Goal: Information Seeking & Learning: Learn about a topic

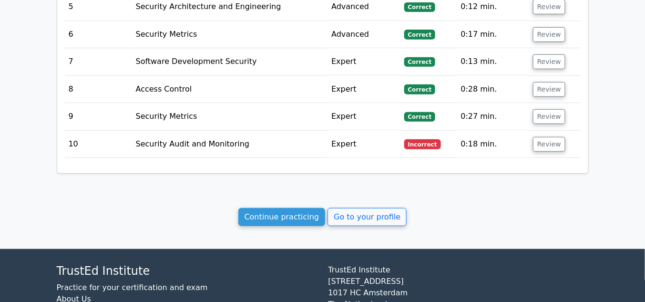
scroll to position [1195, 0]
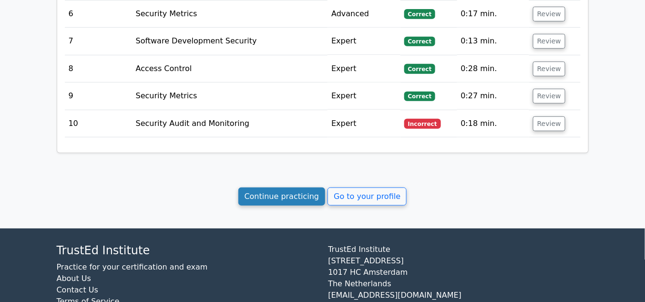
click at [296, 187] on link "Continue practicing" at bounding box center [281, 196] width 87 height 18
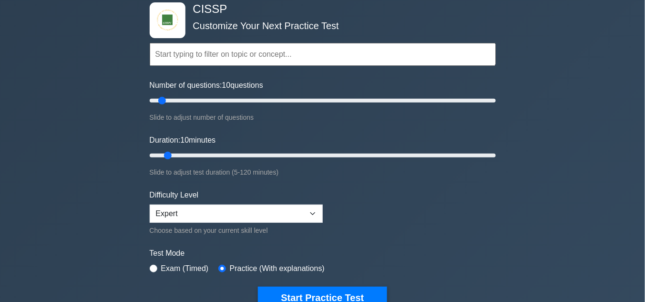
scroll to position [127, 0]
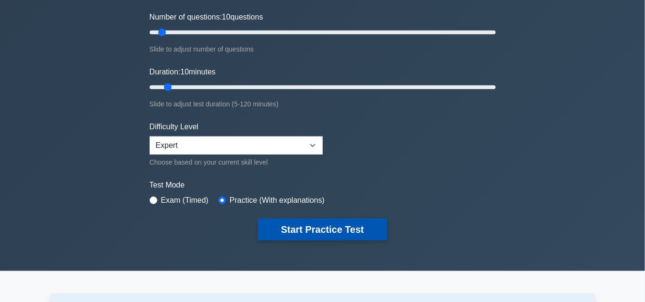
click at [295, 224] on button "Start Practice Test" at bounding box center [322, 229] width 129 height 22
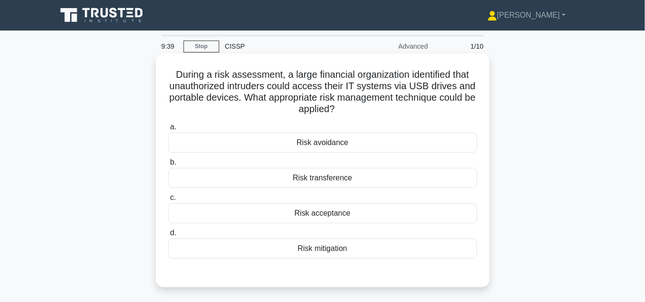
click at [338, 248] on div "Risk mitigation" at bounding box center [322, 248] width 309 height 20
click at [168, 236] on input "d. Risk mitigation" at bounding box center [168, 233] width 0 height 6
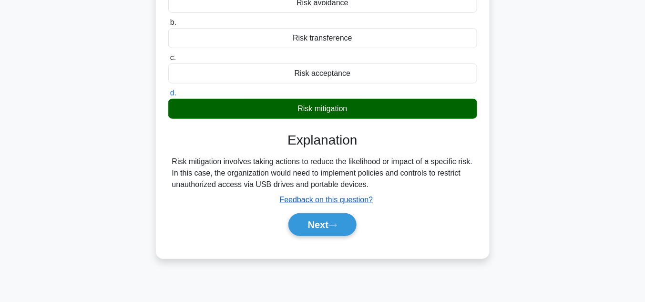
scroll to position [153, 0]
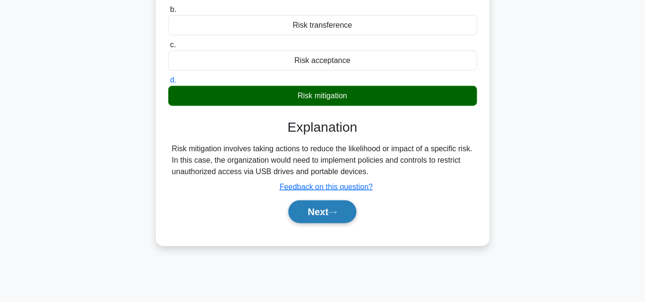
click at [337, 211] on icon at bounding box center [332, 212] width 9 height 5
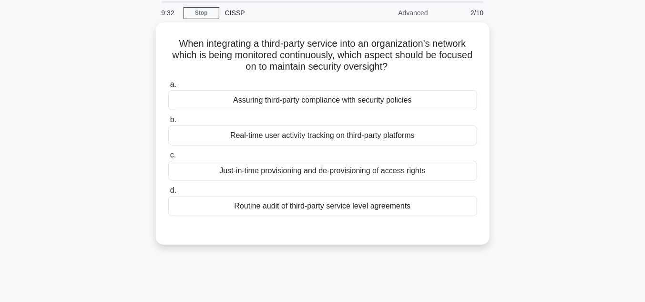
scroll to position [0, 0]
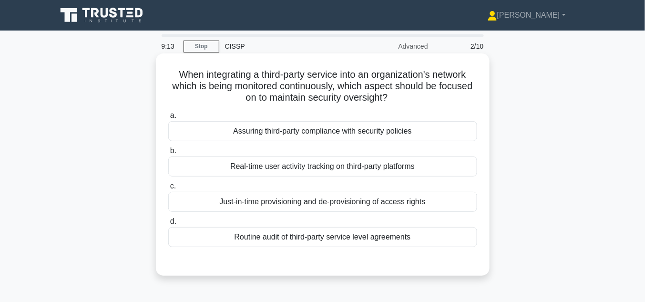
click at [323, 134] on div "Assuring third-party compliance with security policies" at bounding box center [322, 131] width 309 height 20
click at [168, 119] on input "a. Assuring third-party compliance with security policies" at bounding box center [168, 115] width 0 height 6
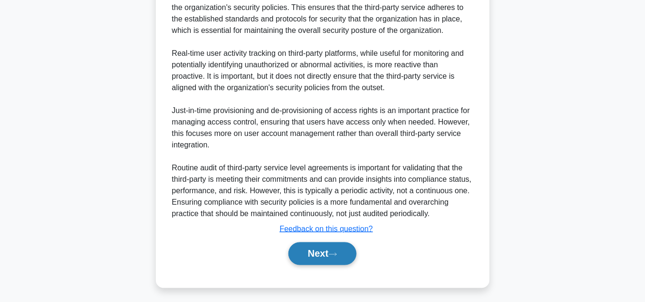
click at [350, 262] on button "Next" at bounding box center [322, 253] width 68 height 23
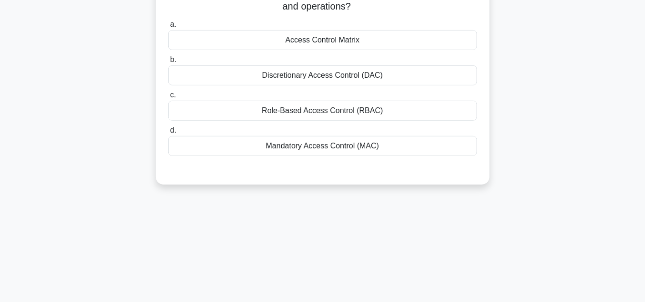
scroll to position [35, 0]
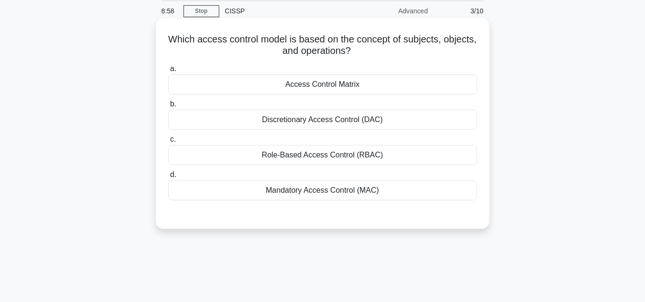
drag, startPoint x: 180, startPoint y: 39, endPoint x: 461, endPoint y: 194, distance: 321.5
click at [461, 194] on div "Which access control model is based on the concept of subjects, objects, and op…" at bounding box center [323, 123] width 326 height 203
copy div "Which access control model is based on the concept of subjects, objects, and op…"
click at [326, 86] on div "Access Control Matrix" at bounding box center [322, 84] width 309 height 20
click at [168, 72] on input "a. Access Control Matrix" at bounding box center [168, 69] width 0 height 6
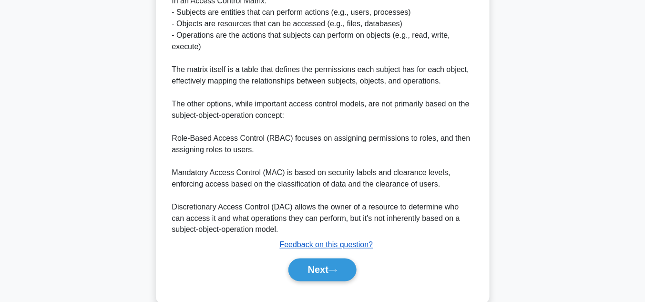
scroll to position [315, 0]
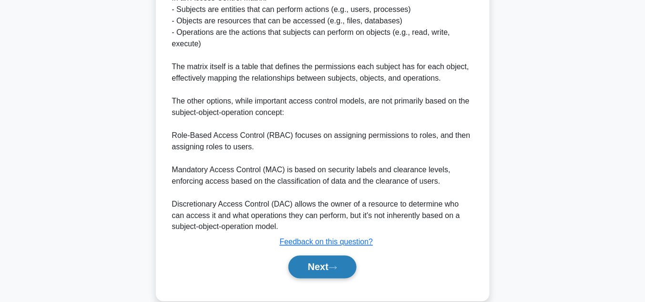
click at [335, 261] on button "Next" at bounding box center [322, 266] width 68 height 23
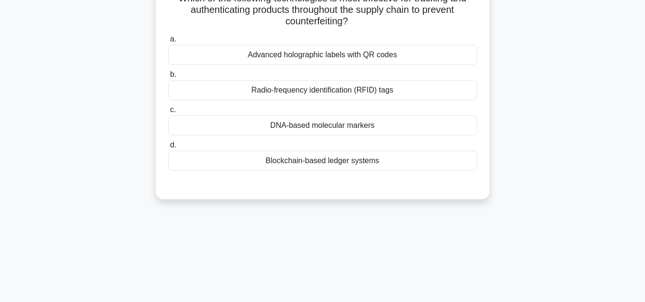
scroll to position [0, 0]
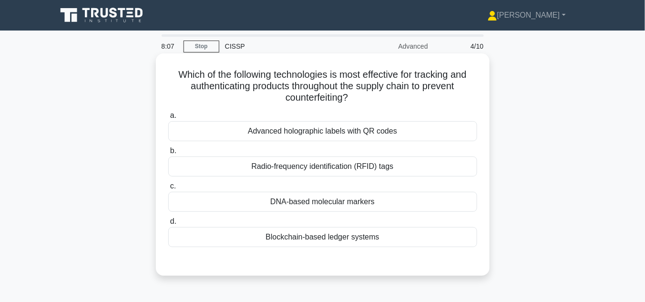
click at [358, 132] on div "Advanced holographic labels with QR codes" at bounding box center [322, 131] width 309 height 20
click at [168, 119] on input "a. Advanced holographic labels with QR codes" at bounding box center [168, 115] width 0 height 6
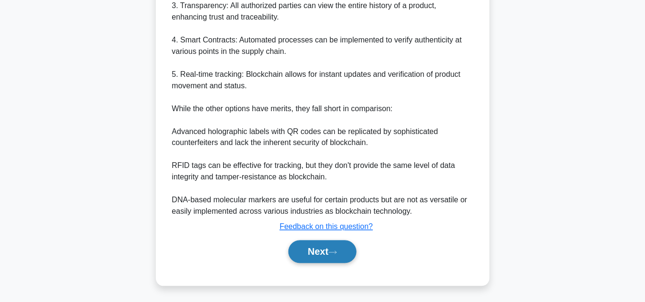
click at [337, 253] on icon at bounding box center [332, 252] width 9 height 5
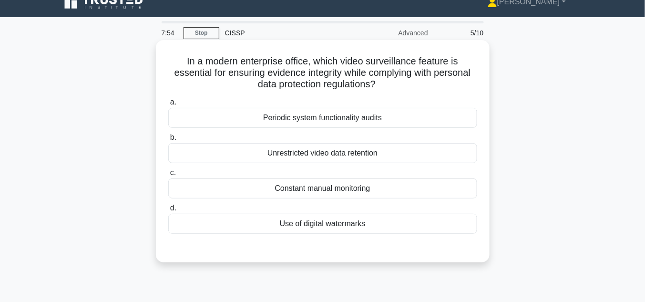
scroll to position [10, 0]
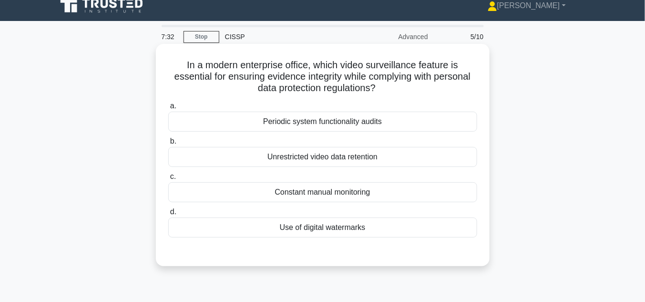
click at [299, 121] on div "Periodic system functionality audits" at bounding box center [322, 122] width 309 height 20
click at [168, 109] on input "a. Periodic system functionality audits" at bounding box center [168, 106] width 0 height 6
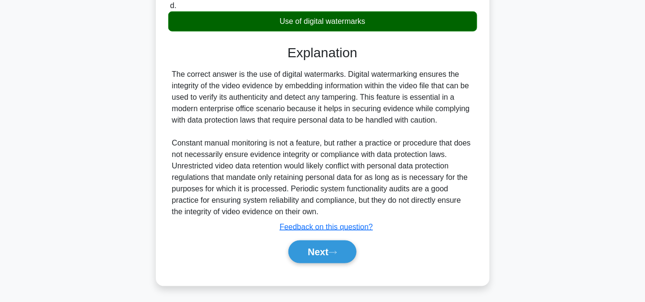
scroll to position [216, 0]
click at [322, 245] on button "Next" at bounding box center [322, 251] width 68 height 23
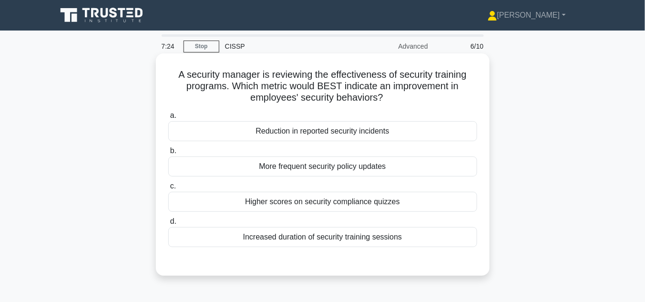
scroll to position [0, 0]
click at [396, 202] on div "Higher scores on security compliance quizzes" at bounding box center [322, 202] width 309 height 20
click at [168, 189] on input "c. Higher scores on security compliance quizzes" at bounding box center [168, 186] width 0 height 6
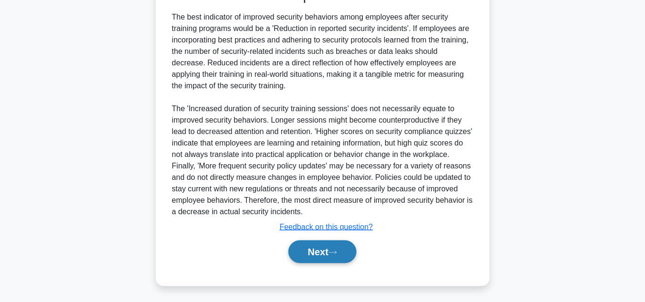
click at [345, 255] on button "Next" at bounding box center [322, 251] width 68 height 23
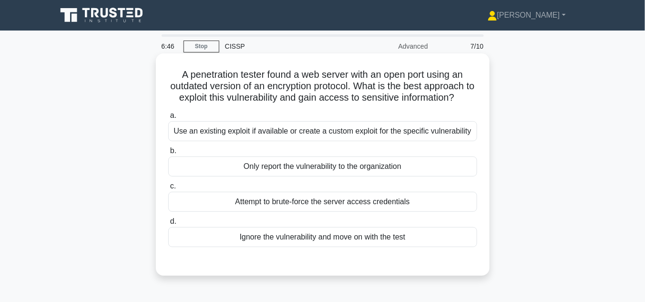
click at [286, 133] on div "Use an existing exploit if available or create a custom exploit for the specifi…" at bounding box center [322, 131] width 309 height 20
click at [168, 119] on input "a. Use an existing exploit if available or create a custom exploit for the spec…" at bounding box center [168, 115] width 0 height 6
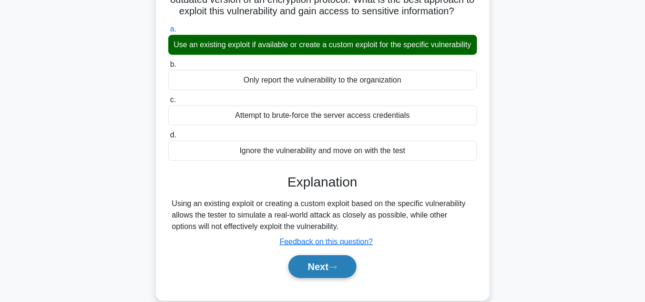
scroll to position [153, 0]
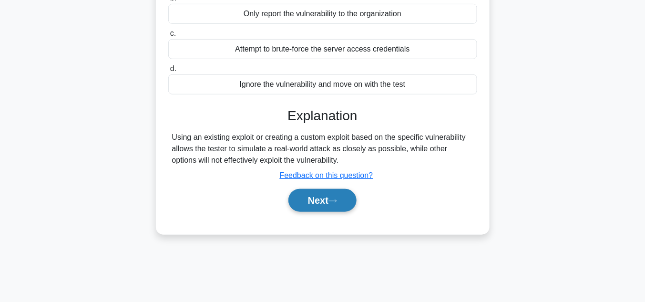
click at [335, 212] on button "Next" at bounding box center [322, 200] width 68 height 23
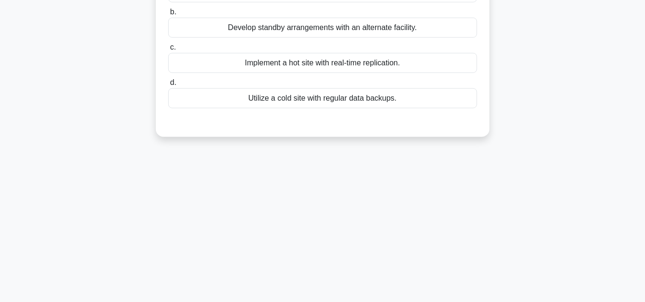
scroll to position [0, 0]
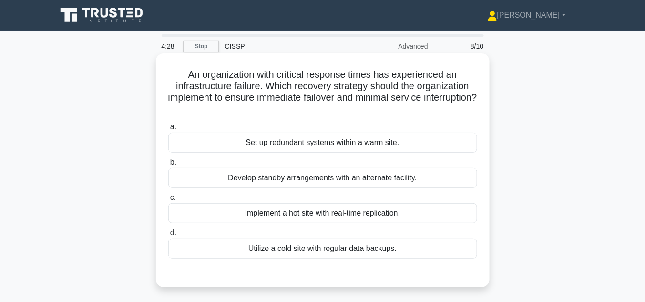
click at [359, 214] on div "Implement a hot site with real-time replication." at bounding box center [322, 213] width 309 height 20
click at [168, 201] on input "c. Implement a hot site with real-time replication." at bounding box center [168, 197] width 0 height 6
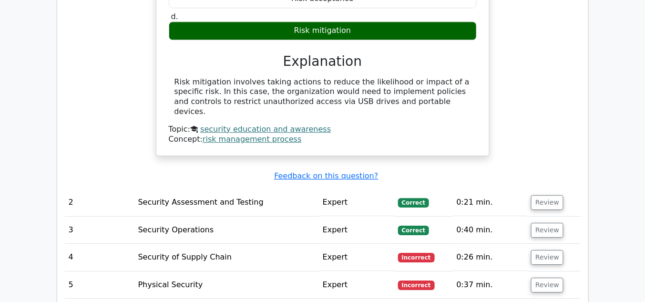
scroll to position [737, 0]
